Goal: Task Accomplishment & Management: Manage account settings

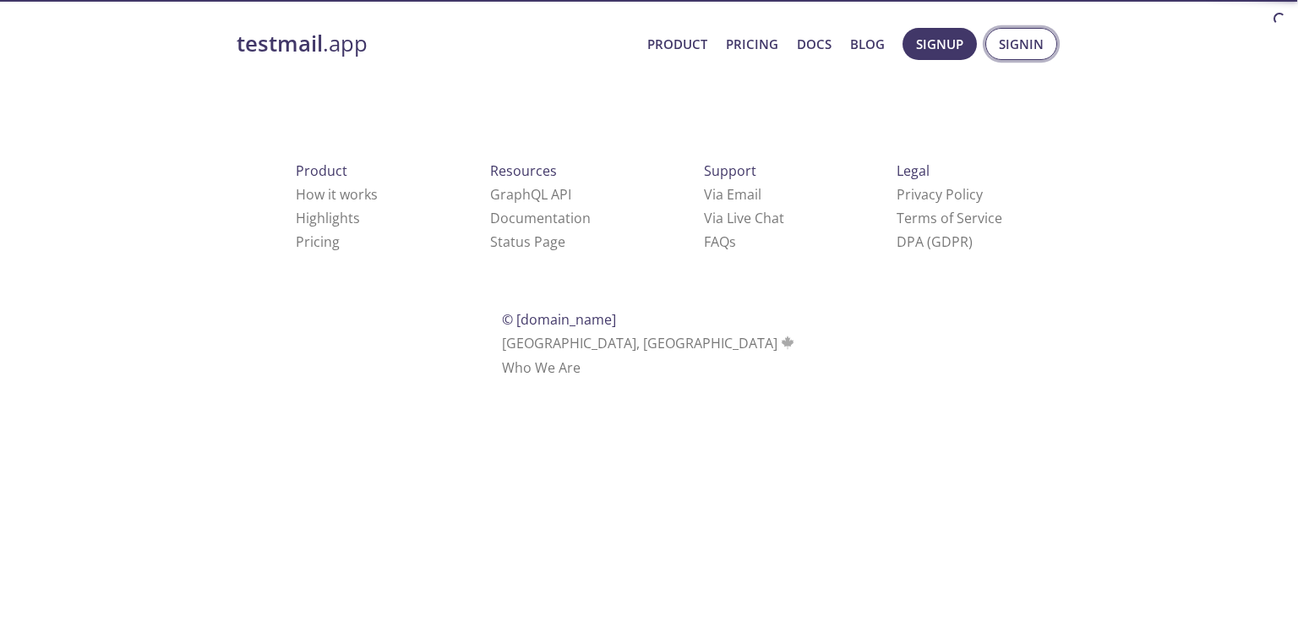
click at [1030, 47] on span "Signin" at bounding box center [1021, 44] width 45 height 22
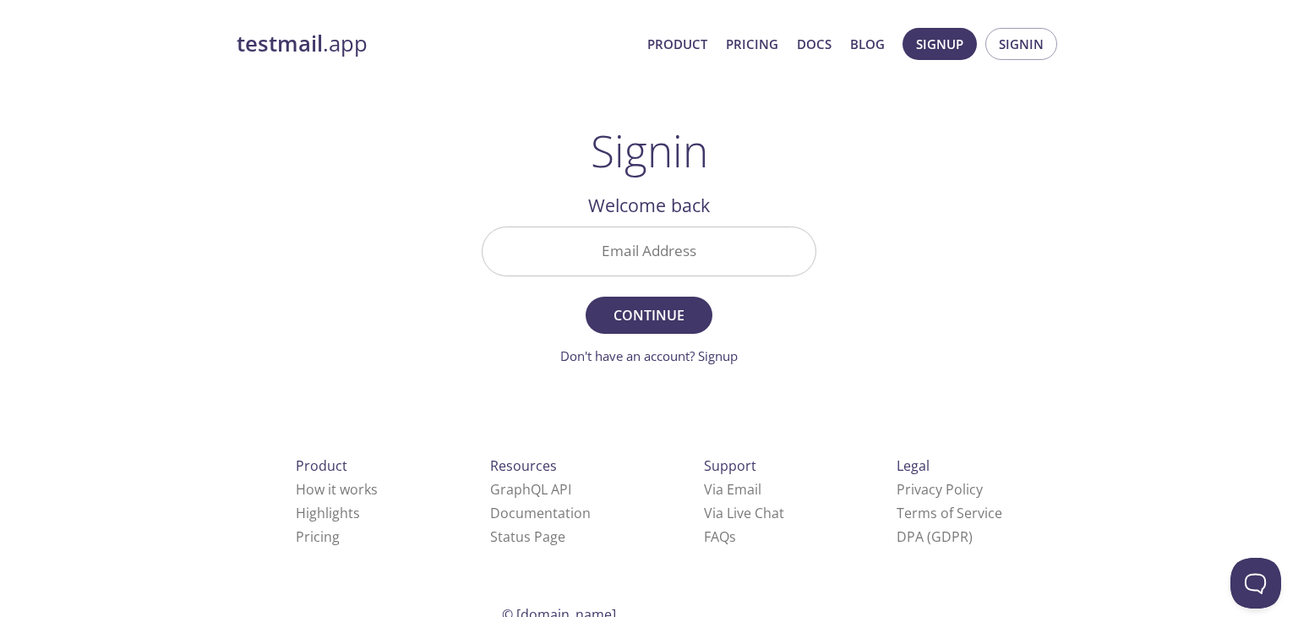
click at [593, 229] on input "Email Address" at bounding box center [649, 251] width 333 height 48
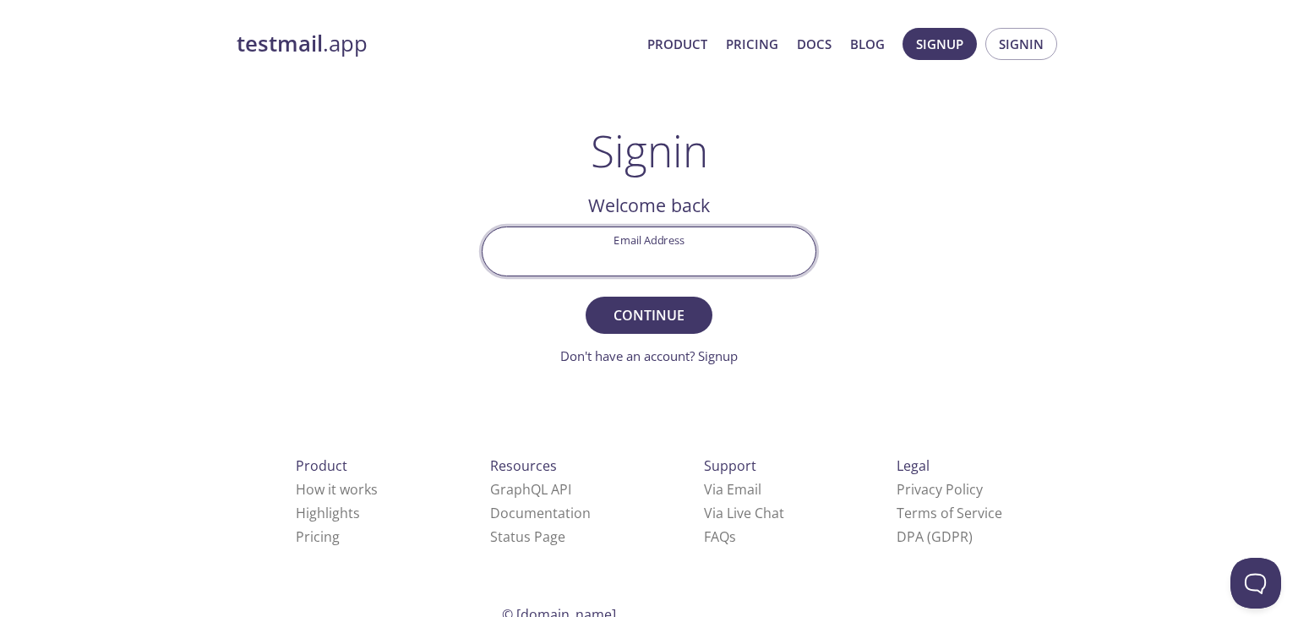
type input "[EMAIL_ADDRESS][DOMAIN_NAME]"
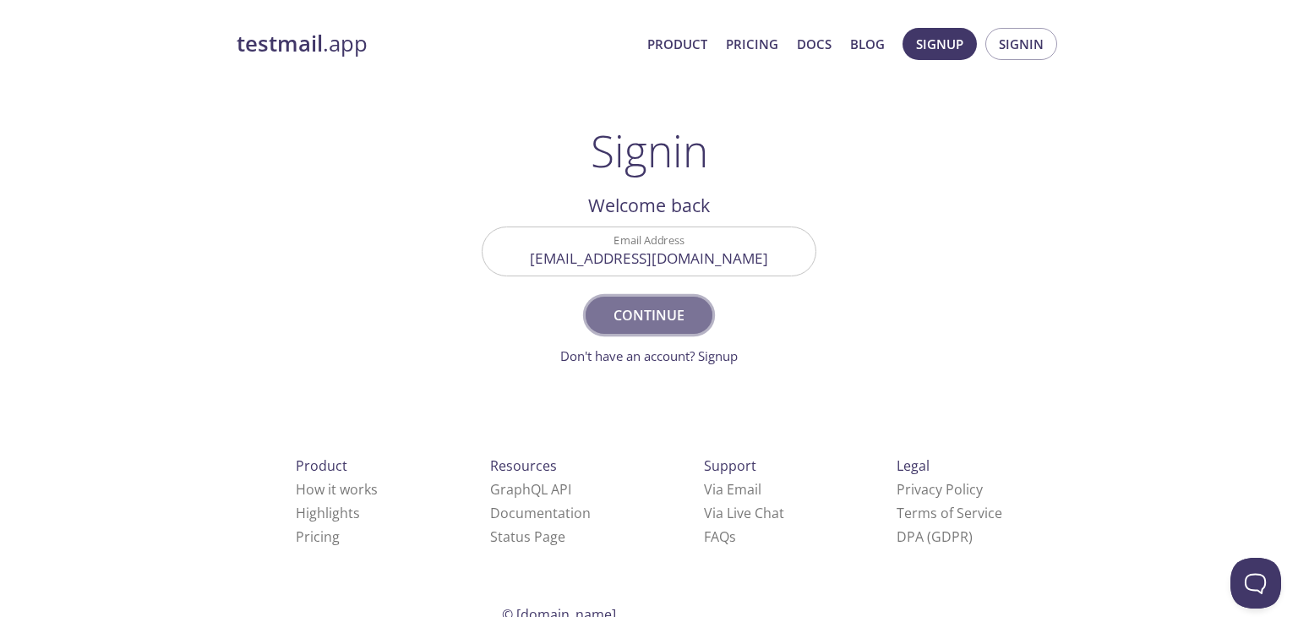
click at [634, 315] on span "Continue" at bounding box center [649, 315] width 90 height 24
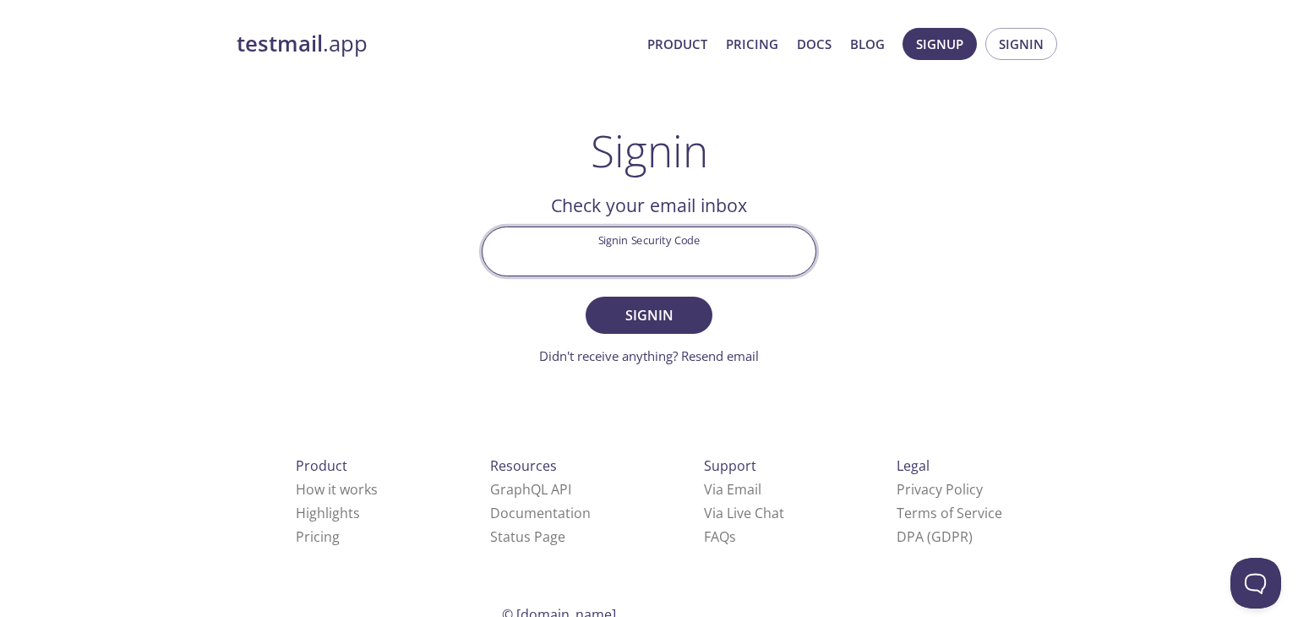
click at [551, 254] on input "Signin Security Code" at bounding box center [649, 251] width 333 height 48
paste input "59YEX7X"
type input "59YEX7X"
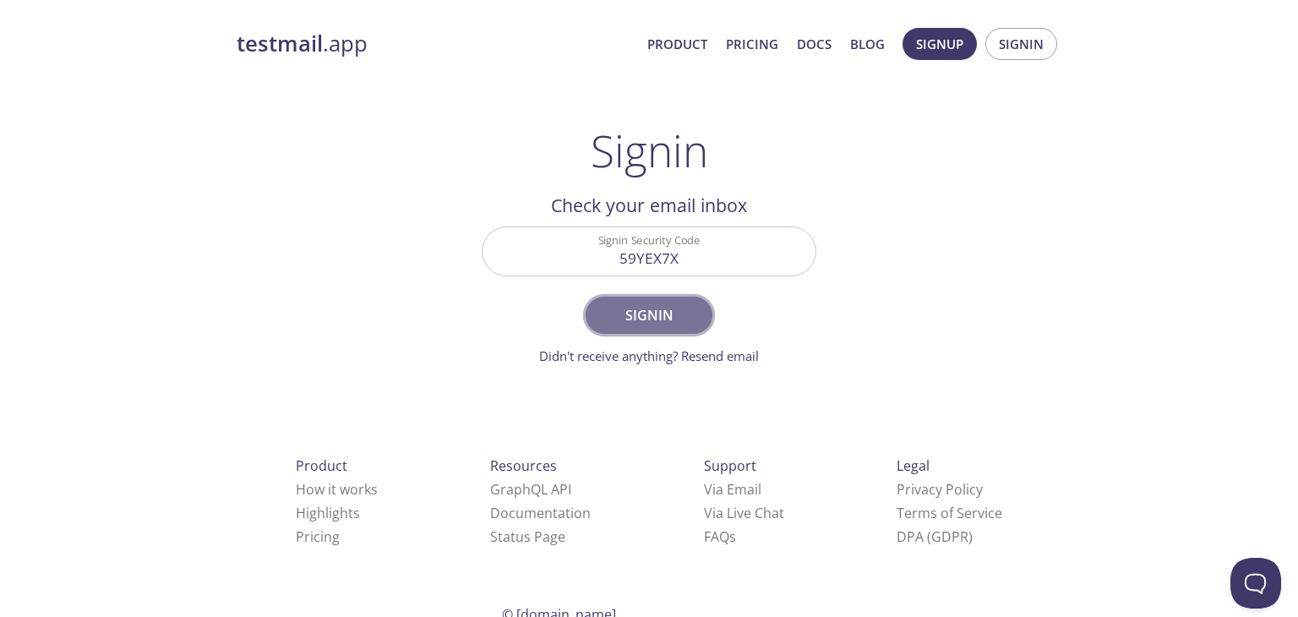
click at [652, 313] on span "Signin" at bounding box center [649, 315] width 90 height 24
